Goal: Use online tool/utility

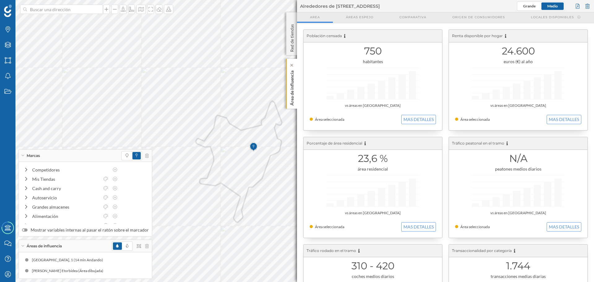
click at [294, 82] on p "Área de influencia" at bounding box center [292, 86] width 6 height 37
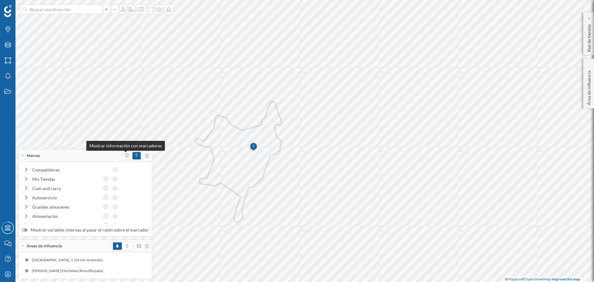
click at [126, 155] on icon at bounding box center [127, 156] width 3 height 4
click at [26, 170] on icon at bounding box center [27, 169] width 6 height 4
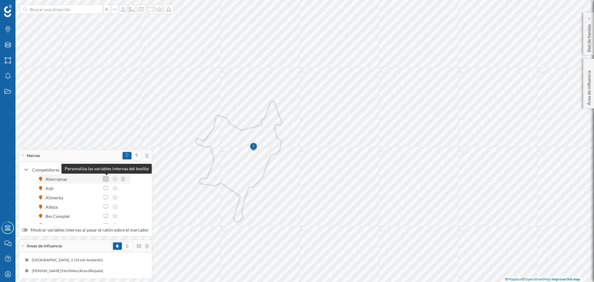
click at [107, 180] on icon at bounding box center [106, 179] width 6 height 4
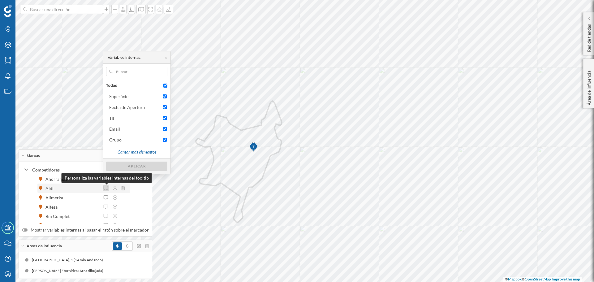
click at [106, 188] on icon at bounding box center [106, 188] width 6 height 4
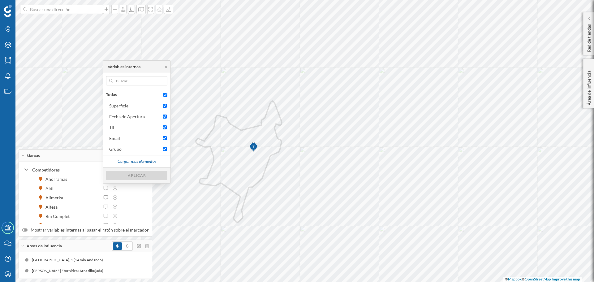
click at [140, 199] on div "Competidores [GEOGRAPHIC_DATA] Aldi Alimerka [GEOGRAPHIC_DATA] Bm Complet Bm Ur…" at bounding box center [85, 223] width 127 height 116
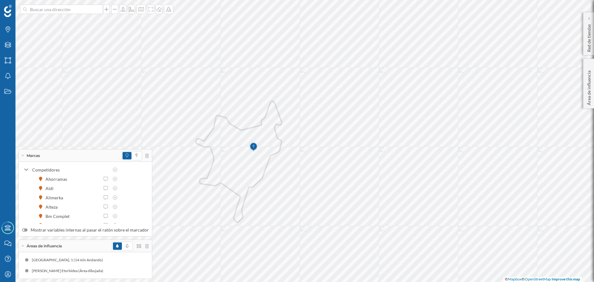
click at [23, 154] on div "Marcas" at bounding box center [85, 156] width 133 height 12
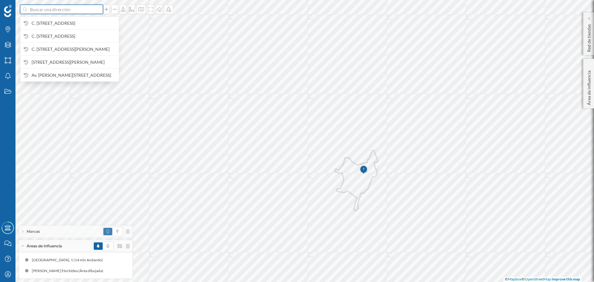
click at [39, 7] on input at bounding box center [61, 9] width 69 height 9
paste input "La Plana, [STREET_ADDRESS]"
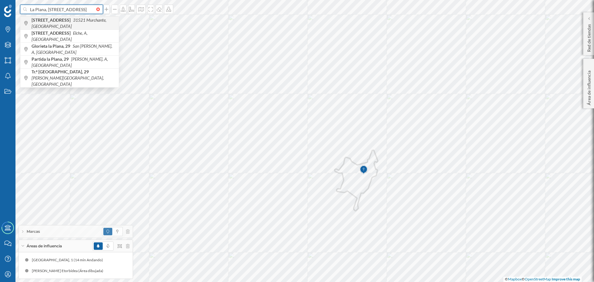
type input "La Plana, [STREET_ADDRESS]"
click at [93, 26] on span "[STREET_ADDRESS]" at bounding box center [74, 23] width 84 height 12
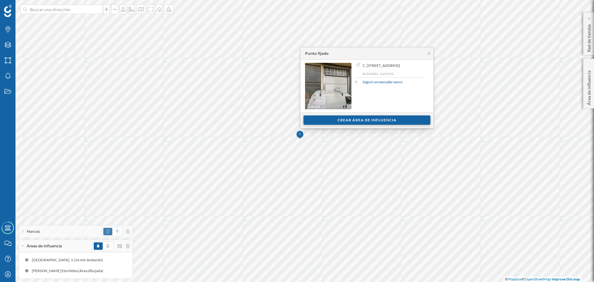
click at [377, 121] on div "Crear área de influencia" at bounding box center [367, 119] width 127 height 9
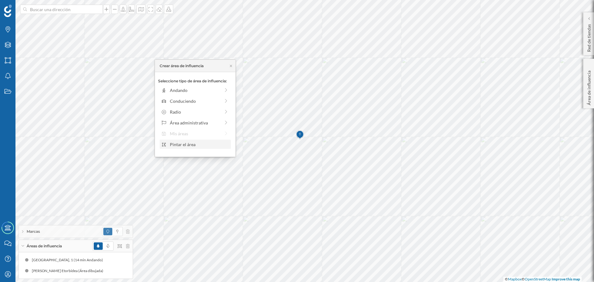
click at [190, 144] on div "Pintar el área" at bounding box center [199, 144] width 59 height 7
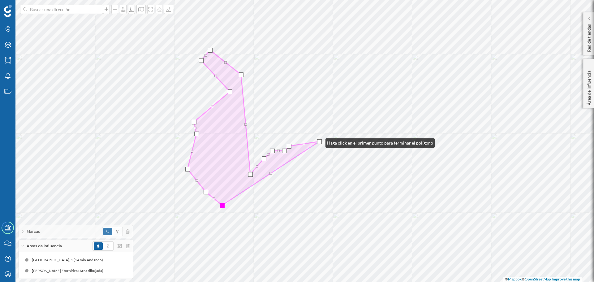
click at [320, 141] on div at bounding box center [319, 141] width 5 height 5
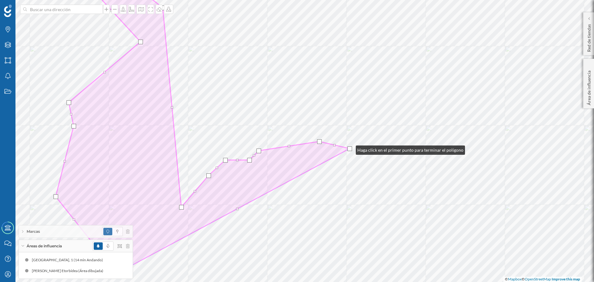
click at [350, 149] on div at bounding box center [350, 148] width 5 height 5
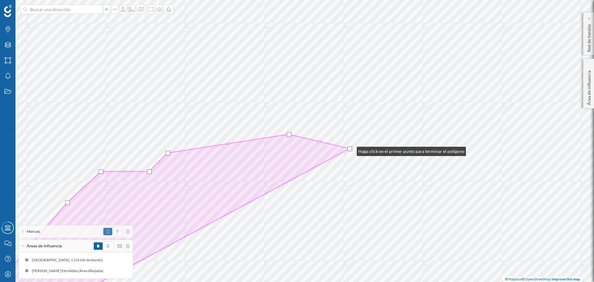
click at [351, 150] on div at bounding box center [350, 148] width 5 height 5
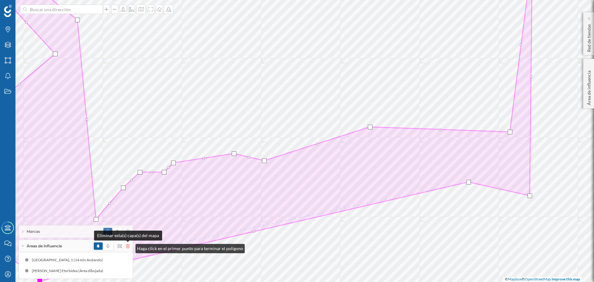
click at [129, 247] on icon at bounding box center [128, 246] width 4 height 4
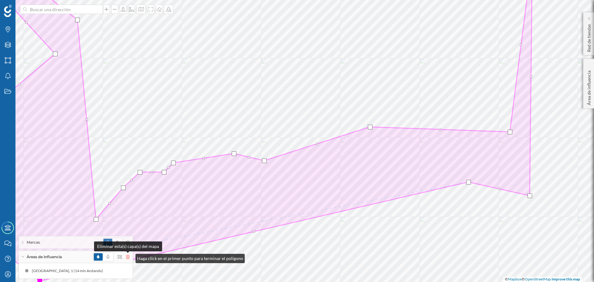
click at [129, 257] on icon at bounding box center [128, 257] width 4 height 4
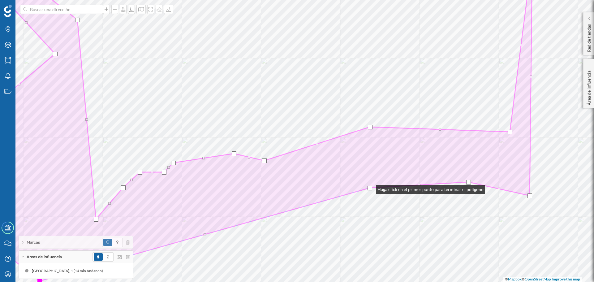
click at [370, 188] on div at bounding box center [370, 188] width 5 height 5
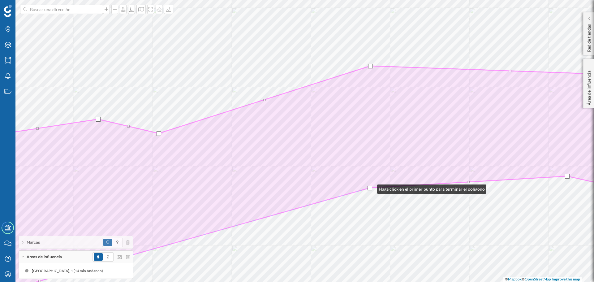
click at [371, 188] on div at bounding box center [370, 188] width 5 height 5
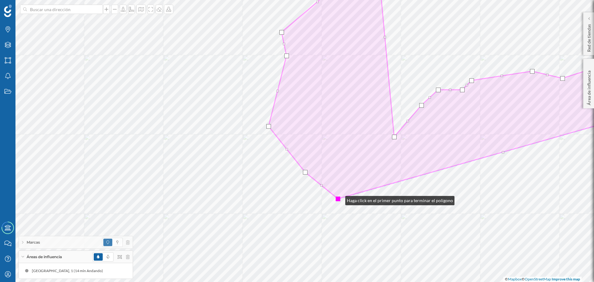
click at [339, 199] on div at bounding box center [338, 199] width 5 height 5
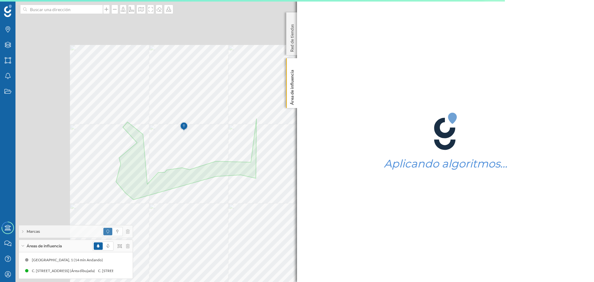
click at [382, 198] on div "Marcas Capas Áreas Notificaciones Estados Academy Contacta con nosotros Centro …" at bounding box center [297, 141] width 594 height 282
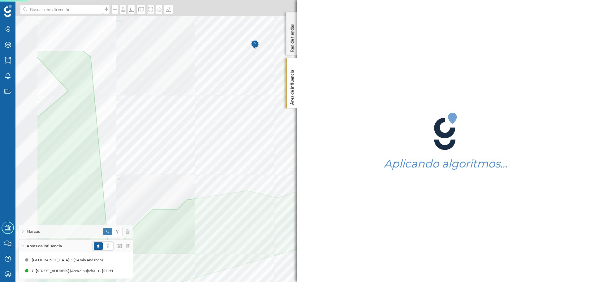
click at [331, 272] on div "Marcas Capas Áreas Notificaciones Estados Academy Contacta con nosotros Centro …" at bounding box center [297, 141] width 594 height 282
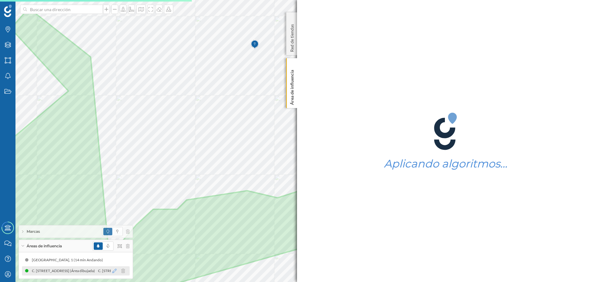
click at [116, 272] on icon at bounding box center [114, 271] width 4 height 4
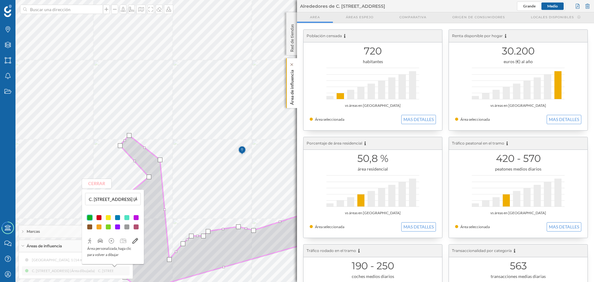
click at [296, 88] on div "Área de influencia" at bounding box center [291, 83] width 11 height 50
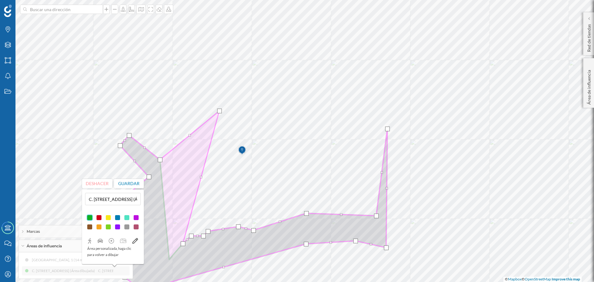
drag, startPoint x: 171, startPoint y: 261, endPoint x: 221, endPoint y: 112, distance: 156.8
click at [221, 112] on div at bounding box center [219, 111] width 5 height 5
drag, startPoint x: 184, startPoint y: 243, endPoint x: 249, endPoint y: 104, distance: 154.0
click at [249, 104] on div at bounding box center [248, 104] width 5 height 5
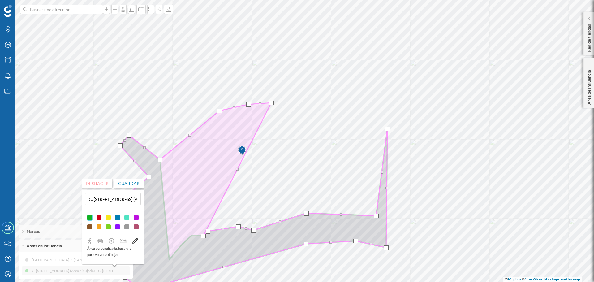
drag, startPoint x: 192, startPoint y: 238, endPoint x: 272, endPoint y: 105, distance: 155.4
click at [272, 105] on div at bounding box center [271, 103] width 5 height 5
drag, startPoint x: 205, startPoint y: 238, endPoint x: 302, endPoint y: 100, distance: 168.3
click at [302, 100] on div at bounding box center [300, 98] width 5 height 5
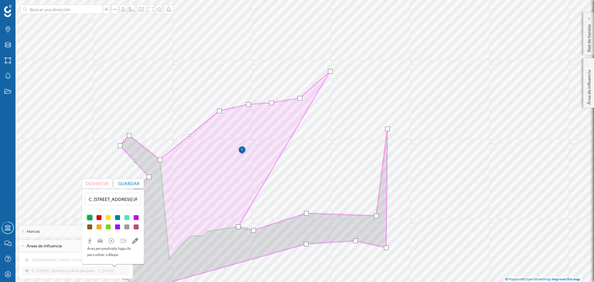
drag, startPoint x: 210, startPoint y: 233, endPoint x: 332, endPoint y: 72, distance: 201.4
click at [332, 72] on div at bounding box center [330, 71] width 5 height 5
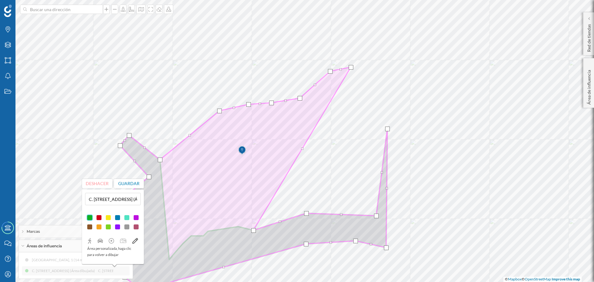
drag, startPoint x: 238, startPoint y: 227, endPoint x: 351, endPoint y: 67, distance: 195.2
click at [351, 67] on div at bounding box center [351, 67] width 5 height 5
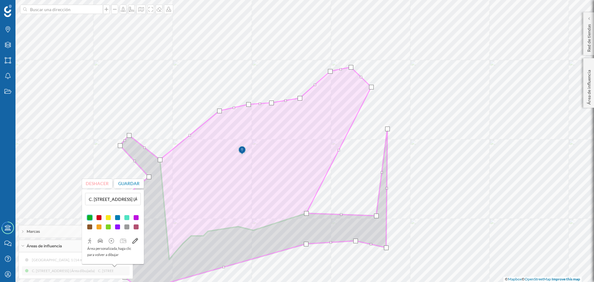
drag, startPoint x: 255, startPoint y: 232, endPoint x: 373, endPoint y: 89, distance: 185.6
click at [373, 89] on div at bounding box center [371, 87] width 5 height 5
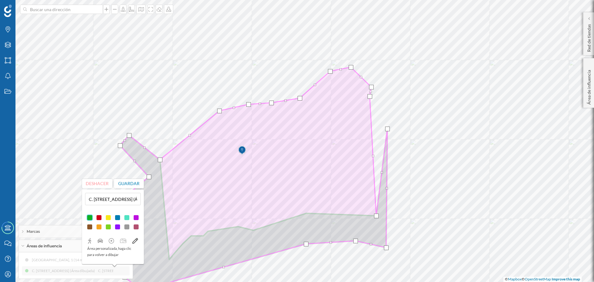
drag, startPoint x: 307, startPoint y: 214, endPoint x: 371, endPoint y: 97, distance: 133.1
click at [371, 97] on div at bounding box center [370, 96] width 5 height 5
drag, startPoint x: 377, startPoint y: 216, endPoint x: 371, endPoint y: 107, distance: 109.5
click at [371, 107] on div at bounding box center [370, 106] width 5 height 5
drag, startPoint x: 389, startPoint y: 131, endPoint x: 354, endPoint y: 129, distance: 35.6
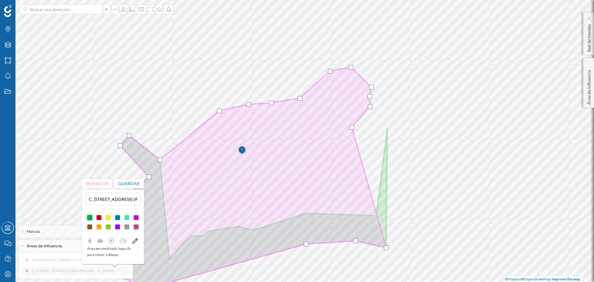
click at [354, 129] on div at bounding box center [352, 127] width 5 height 5
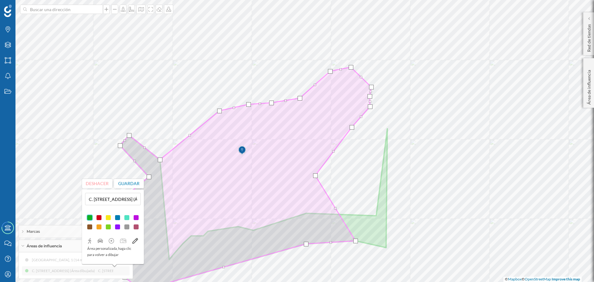
drag, startPoint x: 388, startPoint y: 250, endPoint x: 318, endPoint y: 176, distance: 101.4
click at [317, 178] on div at bounding box center [315, 175] width 5 height 5
drag, startPoint x: 355, startPoint y: 241, endPoint x: 304, endPoint y: 167, distance: 88.8
click at [304, 167] on div at bounding box center [305, 168] width 5 height 5
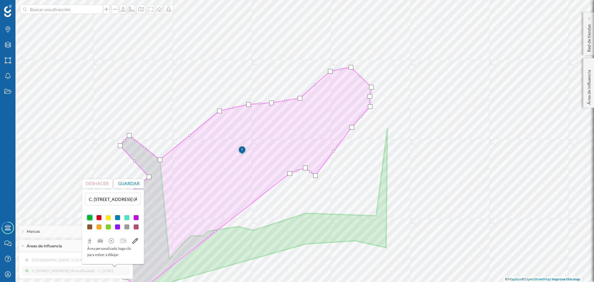
drag, startPoint x: 307, startPoint y: 245, endPoint x: 290, endPoint y: 175, distance: 72.5
click at [290, 175] on div at bounding box center [290, 173] width 5 height 5
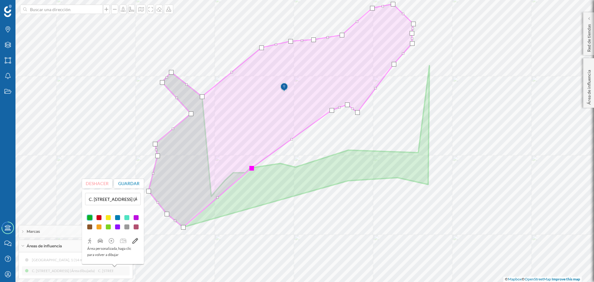
drag, startPoint x: 258, startPoint y: 168, endPoint x: 252, endPoint y: 167, distance: 5.9
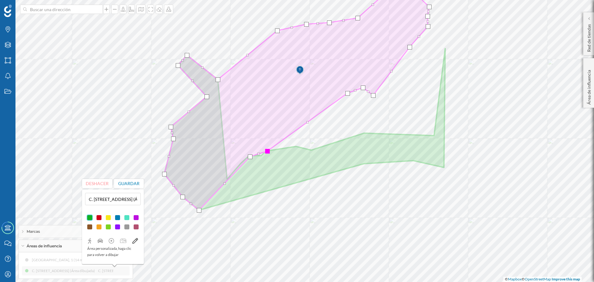
drag, startPoint x: 234, startPoint y: 181, endPoint x: 251, endPoint y: 157, distance: 29.1
click at [269, 153] on div at bounding box center [267, 151] width 5 height 5
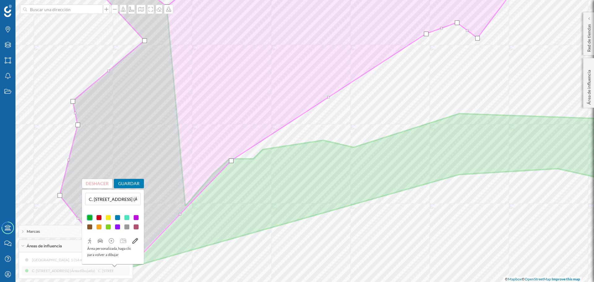
click at [131, 183] on button "Guardar" at bounding box center [129, 183] width 30 height 9
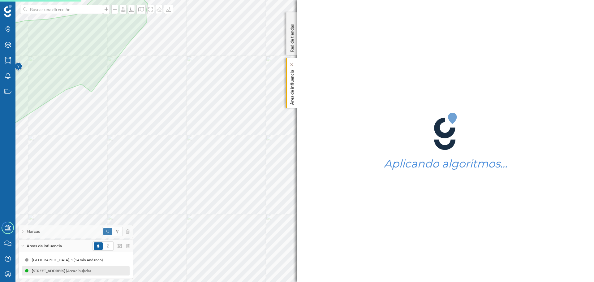
click at [295, 90] on p "Área de influencia" at bounding box center [292, 85] width 6 height 37
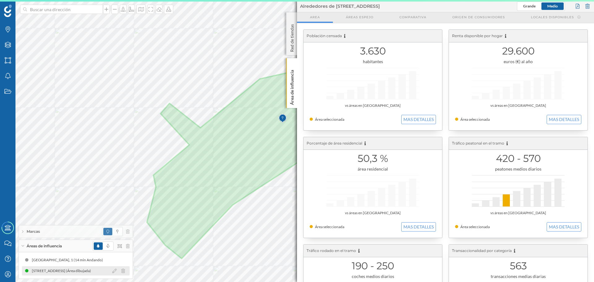
click at [117, 269] on div at bounding box center [120, 270] width 19 height 7
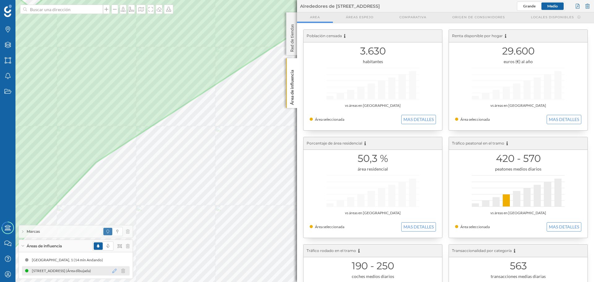
drag, startPoint x: 114, startPoint y: 271, endPoint x: 118, endPoint y: 264, distance: 7.7
click at [114, 271] on icon at bounding box center [114, 271] width 4 height 4
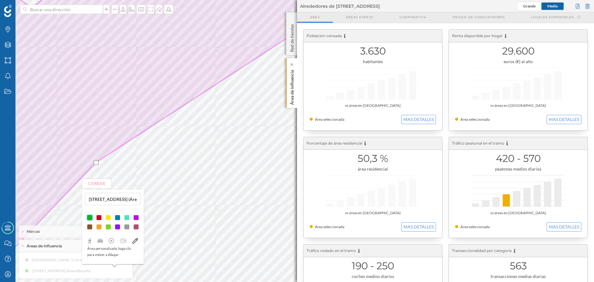
click at [292, 95] on p "Área de influencia" at bounding box center [292, 85] width 6 height 37
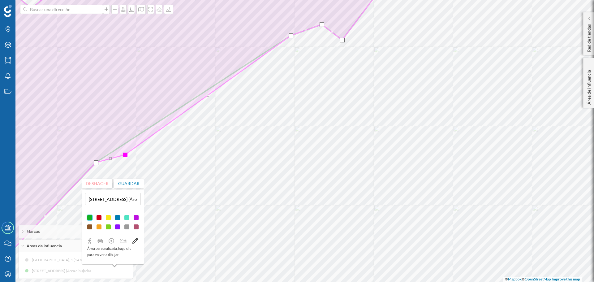
drag, startPoint x: 194, startPoint y: 100, endPoint x: 126, endPoint y: 156, distance: 88.2
drag, startPoint x: 291, startPoint y: 37, endPoint x: 295, endPoint y: 41, distance: 5.7
click at [295, 41] on div at bounding box center [295, 40] width 5 height 5
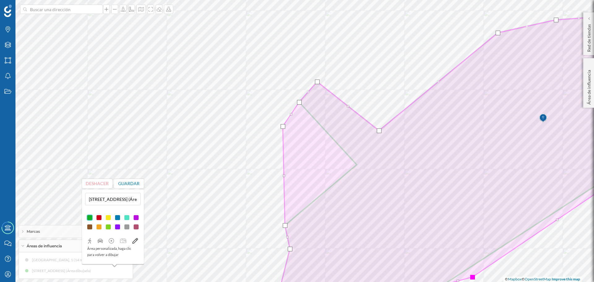
drag, startPoint x: 357, startPoint y: 166, endPoint x: 283, endPoint y: 128, distance: 83.5
click at [283, 128] on div at bounding box center [283, 126] width 5 height 5
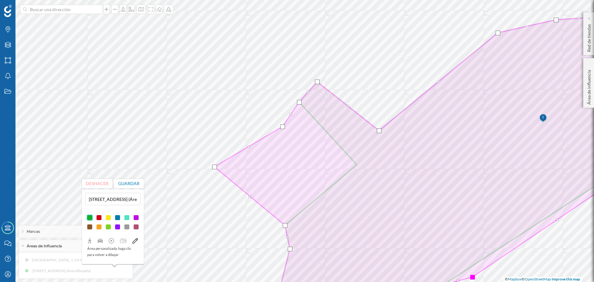
drag, startPoint x: 285, startPoint y: 176, endPoint x: 215, endPoint y: 167, distance: 70.0
drag, startPoint x: 251, startPoint y: 197, endPoint x: 236, endPoint y: 231, distance: 37.0
drag, startPoint x: 261, startPoint y: 229, endPoint x: 280, endPoint y: 209, distance: 27.2
click at [130, 184] on button "Guardar" at bounding box center [129, 183] width 30 height 9
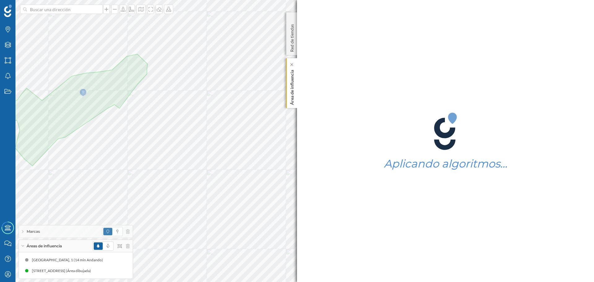
click at [291, 93] on p "Área de influencia" at bounding box center [292, 85] width 6 height 37
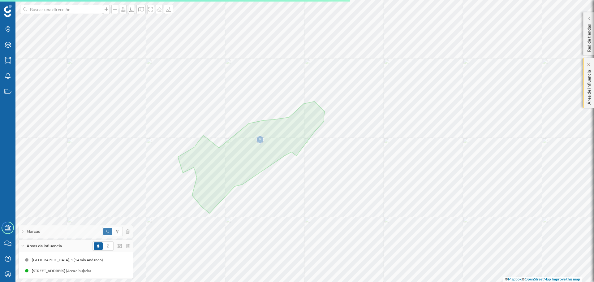
click at [589, 78] on p "Área de influencia" at bounding box center [589, 85] width 6 height 37
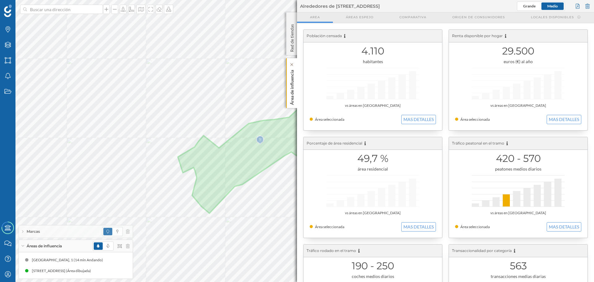
click at [291, 93] on p "Área de influencia" at bounding box center [292, 85] width 6 height 37
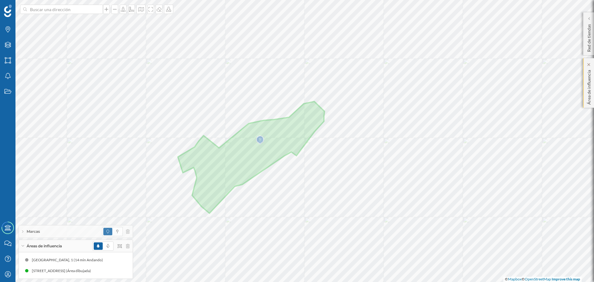
click at [594, 96] on div "Área de influencia" at bounding box center [589, 83] width 11 height 50
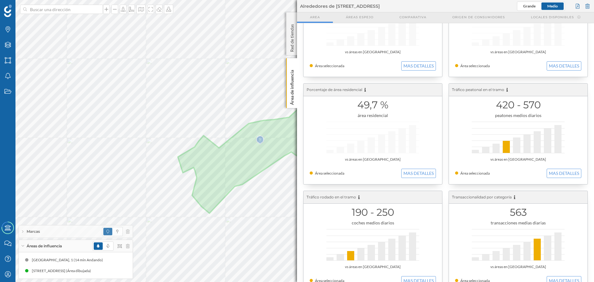
scroll to position [62, 0]
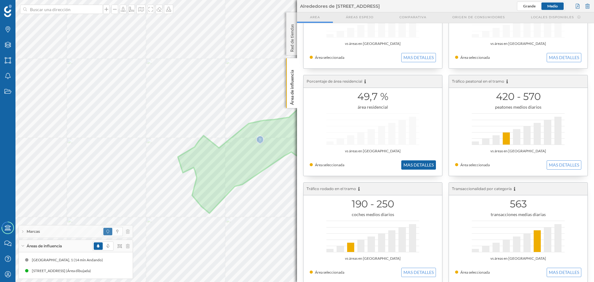
click at [413, 166] on button "MAS DETALLES" at bounding box center [419, 164] width 35 height 9
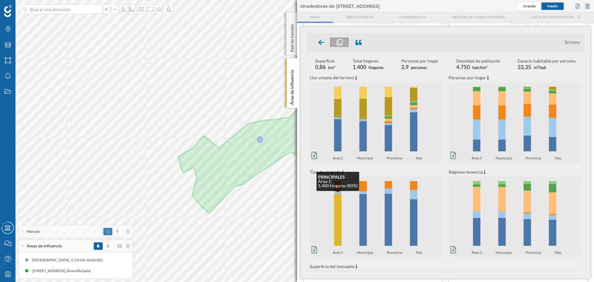
click at [337, 209] on rect at bounding box center [337, 220] width 7 height 52
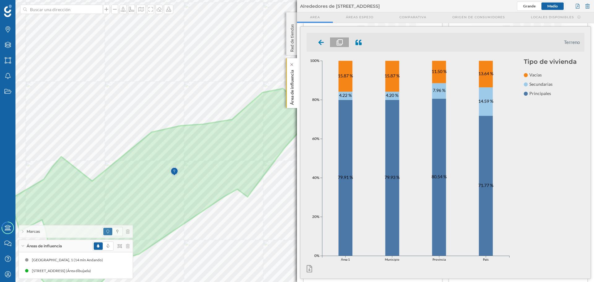
click at [292, 90] on p "Área de influencia" at bounding box center [292, 85] width 6 height 37
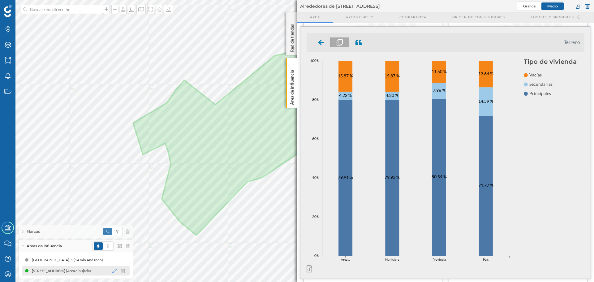
click at [113, 272] on icon at bounding box center [114, 271] width 4 height 4
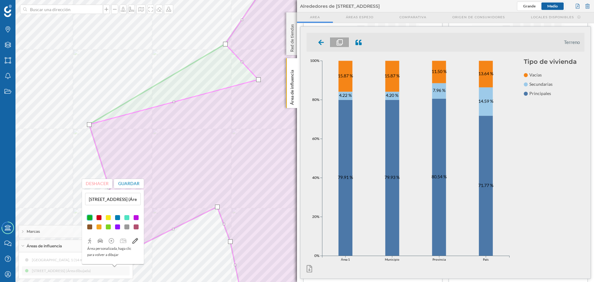
drag, startPoint x: 157, startPoint y: 85, endPoint x: 258, endPoint y: 79, distance: 101.2
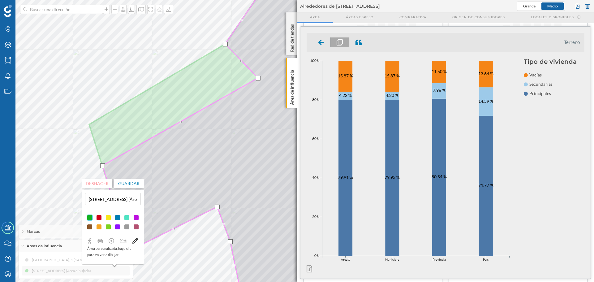
drag, startPoint x: 90, startPoint y: 126, endPoint x: 103, endPoint y: 167, distance: 43.3
click at [103, 167] on div at bounding box center [102, 165] width 5 height 5
drag, startPoint x: 180, startPoint y: 122, endPoint x: 188, endPoint y: 122, distance: 7.4
click at [133, 185] on button "Guardar" at bounding box center [129, 183] width 30 height 9
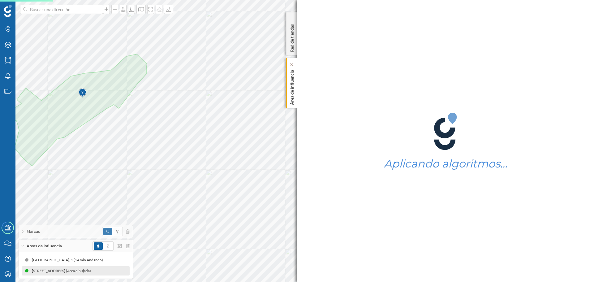
click at [293, 93] on p "Área de influencia" at bounding box center [292, 85] width 6 height 37
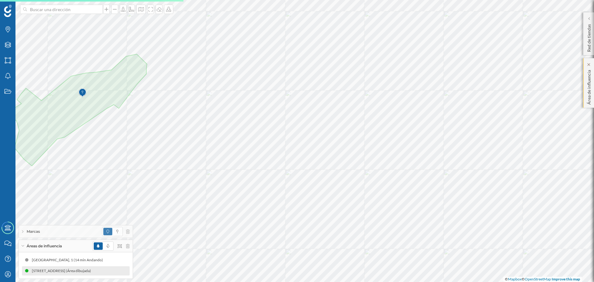
click at [593, 94] on div "Área de influencia" at bounding box center [589, 83] width 11 height 50
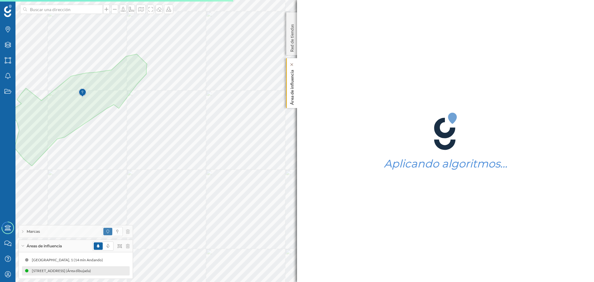
click at [292, 98] on p "Área de influencia" at bounding box center [292, 85] width 6 height 37
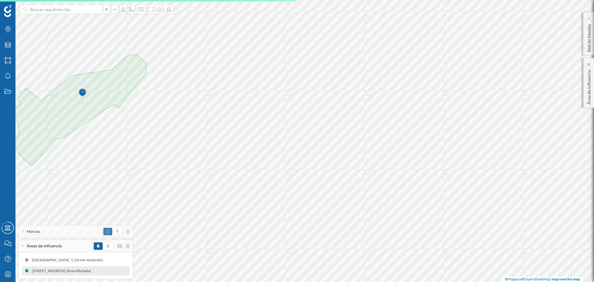
click at [587, 104] on p "Área de influencia" at bounding box center [589, 85] width 6 height 37
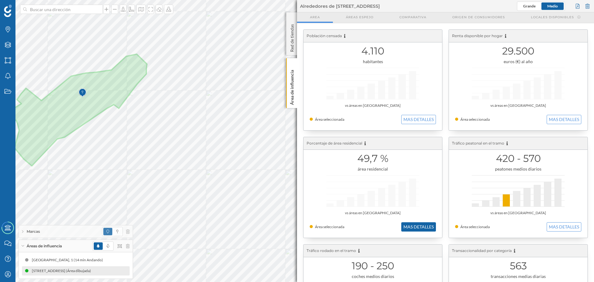
click at [420, 225] on button "MAS DETALLES" at bounding box center [419, 226] width 35 height 9
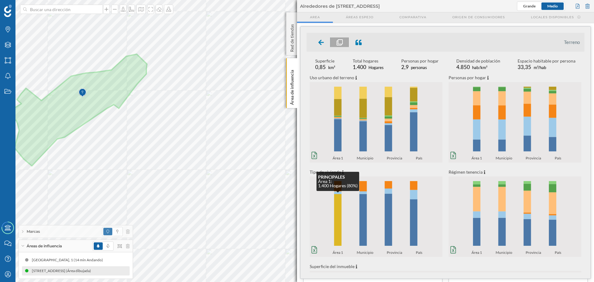
click at [337, 229] on rect at bounding box center [337, 220] width 7 height 52
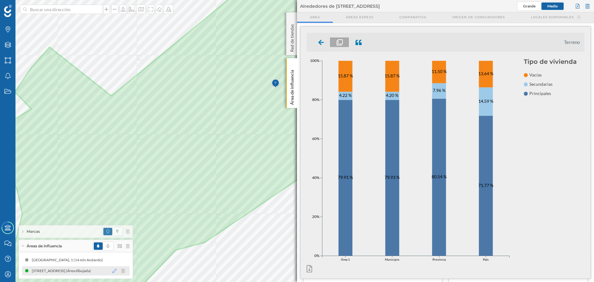
click at [115, 271] on icon at bounding box center [114, 271] width 4 height 4
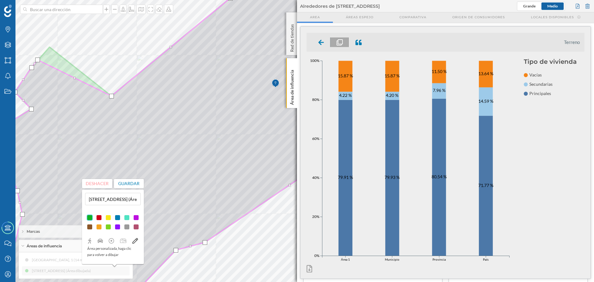
drag, startPoint x: 51, startPoint y: 47, endPoint x: 39, endPoint y: 60, distance: 17.5
click at [39, 60] on div at bounding box center [37, 60] width 5 height 5
drag, startPoint x: 109, startPoint y: 99, endPoint x: 98, endPoint y: 105, distance: 12.7
click at [98, 105] on div at bounding box center [96, 104] width 5 height 5
click at [135, 184] on button "Guardar" at bounding box center [129, 183] width 30 height 9
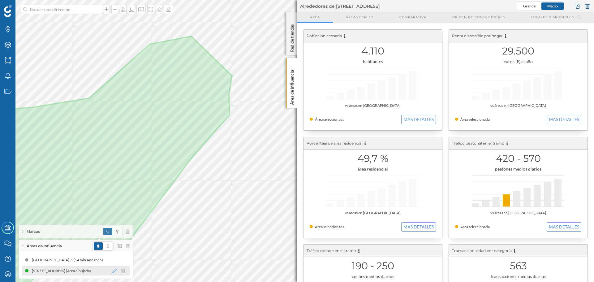
click at [114, 271] on icon at bounding box center [114, 271] width 4 height 4
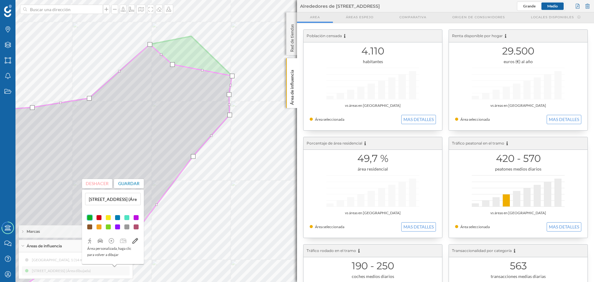
drag, startPoint x: 192, startPoint y: 36, endPoint x: 173, endPoint y: 64, distance: 34.1
click at [173, 64] on div at bounding box center [172, 64] width 5 height 5
drag, startPoint x: 233, startPoint y: 76, endPoint x: 199, endPoint y: 85, distance: 35.1
click at [199, 85] on div at bounding box center [198, 84] width 5 height 5
drag, startPoint x: 230, startPoint y: 95, endPoint x: 217, endPoint y: 93, distance: 13.1
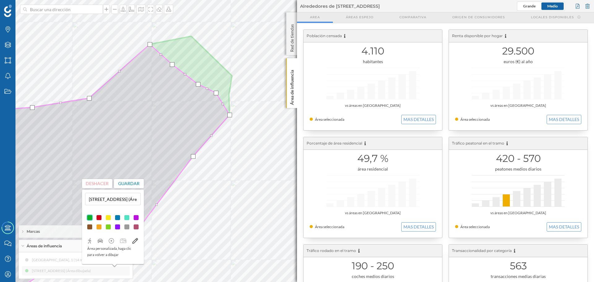
click at [217, 93] on div at bounding box center [216, 93] width 5 height 5
click at [133, 182] on button "Guardar" at bounding box center [129, 183] width 30 height 9
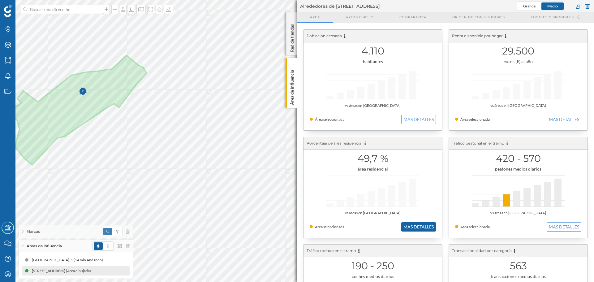
click at [411, 224] on button "MAS DETALLES" at bounding box center [419, 226] width 35 height 9
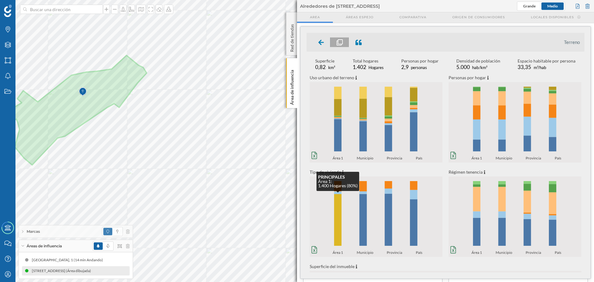
click at [341, 223] on rect at bounding box center [337, 220] width 7 height 52
